Goal: Ask a question: Seek information or help from site administrators or community

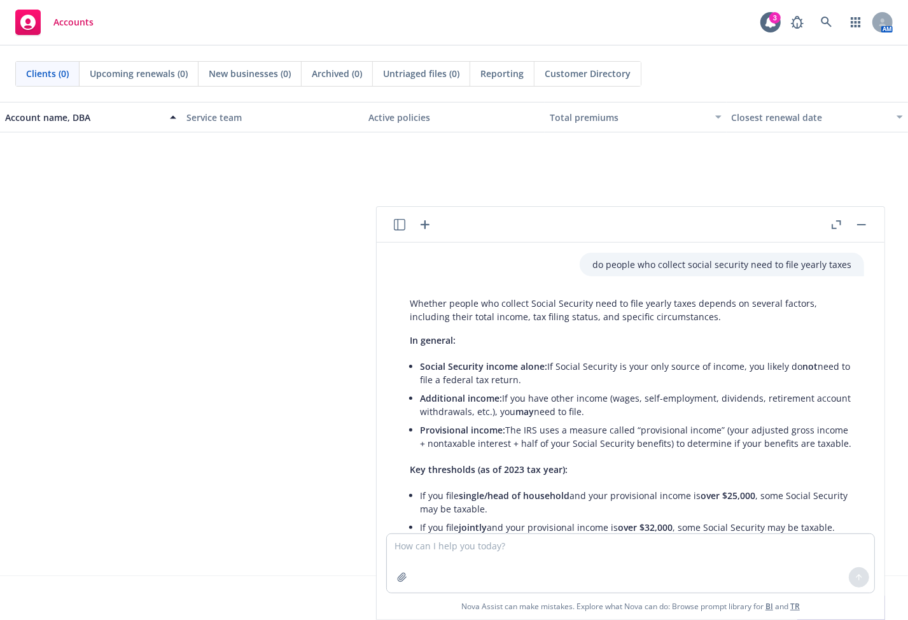
scroll to position [672, 0]
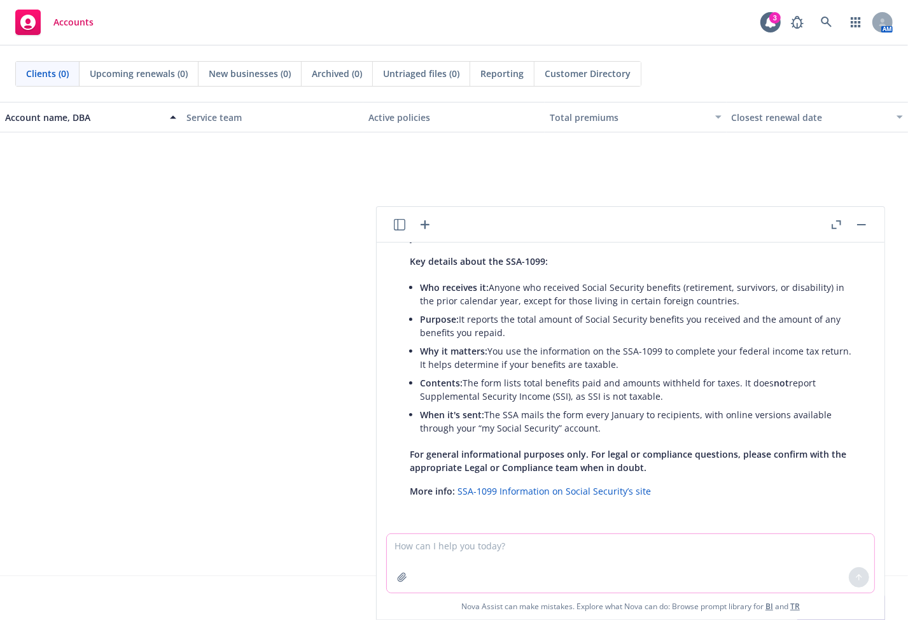
click at [419, 548] on textarea at bounding box center [630, 563] width 487 height 59
click at [447, 550] on textarea at bounding box center [630, 563] width 487 height 59
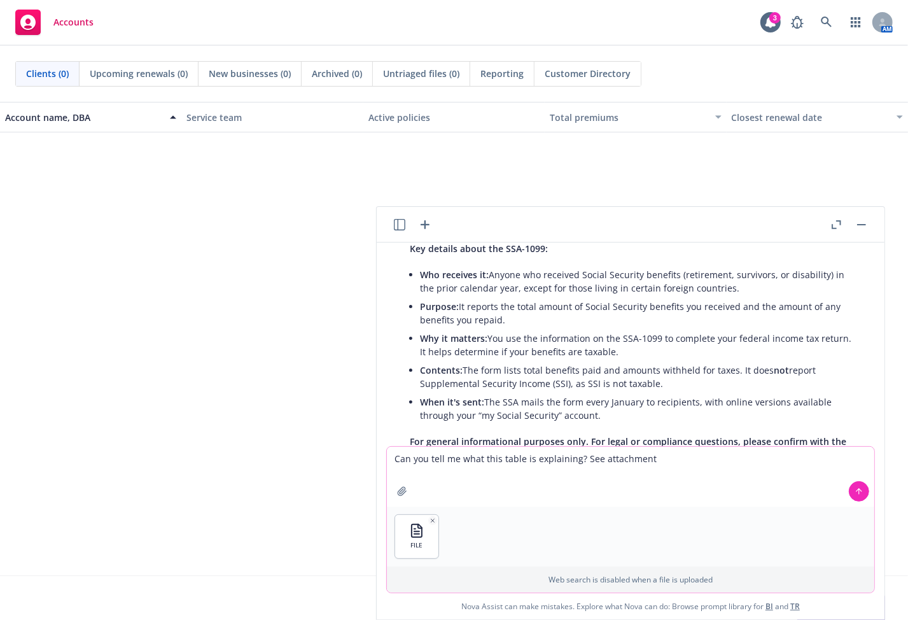
click at [460, 461] on textarea "Can you tell me what this table is explaining? See attachment" at bounding box center [630, 477] width 487 height 60
drag, startPoint x: 714, startPoint y: 461, endPoint x: 808, endPoint y: 466, distance: 93.6
click at [808, 466] on textarea "Can you see attached excel file and tell me what the information is explaining?…" at bounding box center [630, 477] width 487 height 60
type textarea "Can you see attached excel file and tell me what the information is explaining?"
click at [857, 490] on icon at bounding box center [858, 490] width 5 height 3
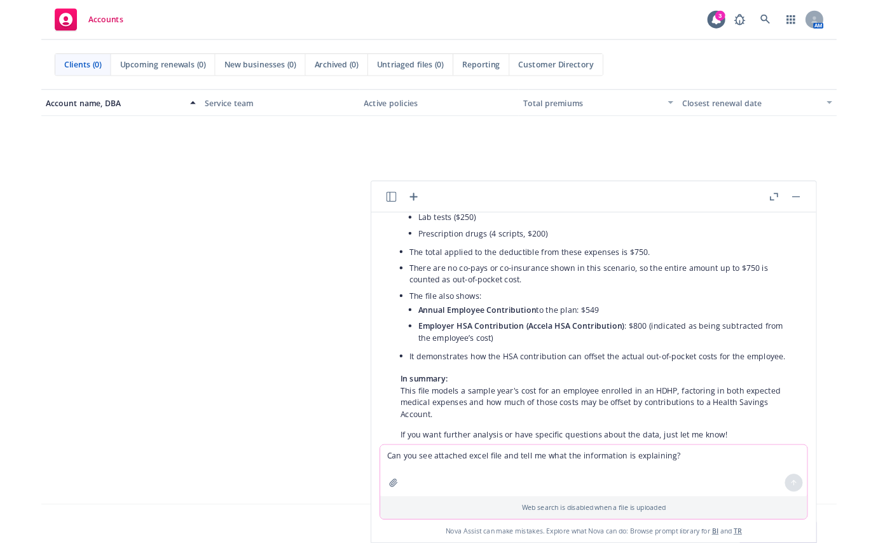
scroll to position [1209, 0]
